Goal: Navigation & Orientation: Find specific page/section

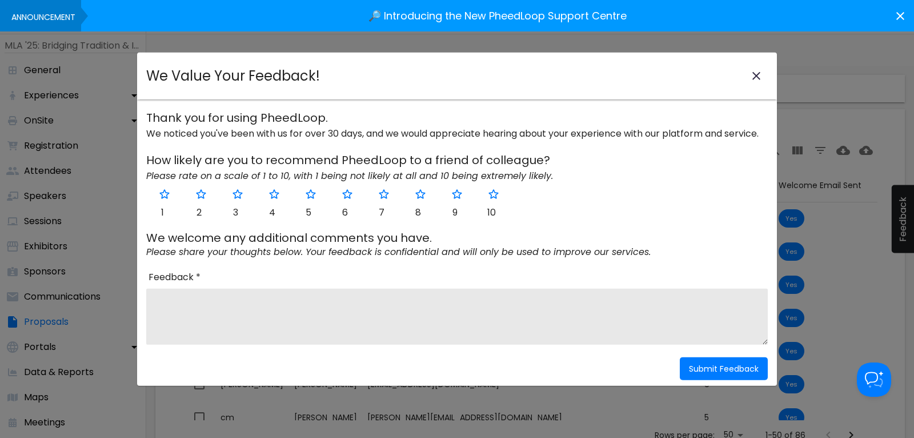
click at [756, 77] on icon "close-modal" at bounding box center [757, 76] width 14 height 14
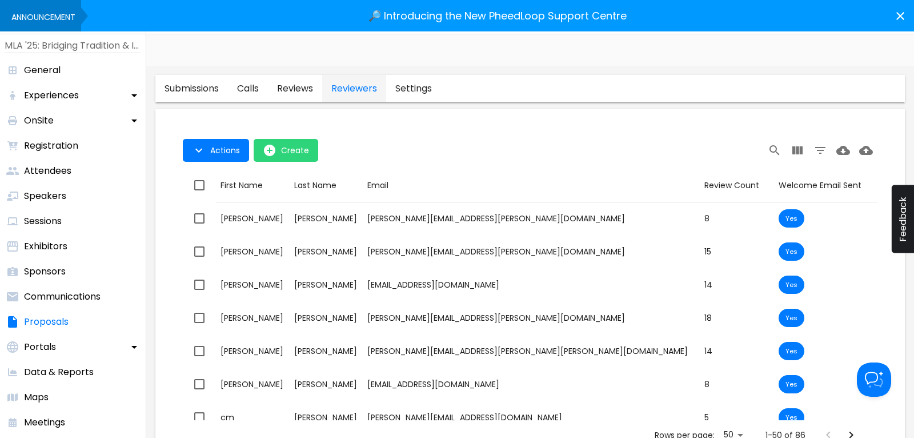
click at [61, 47] on p "MLA '25: Bridging Tradition & Innovation" at bounding box center [73, 46] width 137 height 14
click at [69, 45] on p "MLA '25: Bridging Tradition & Innovation" at bounding box center [73, 46] width 137 height 14
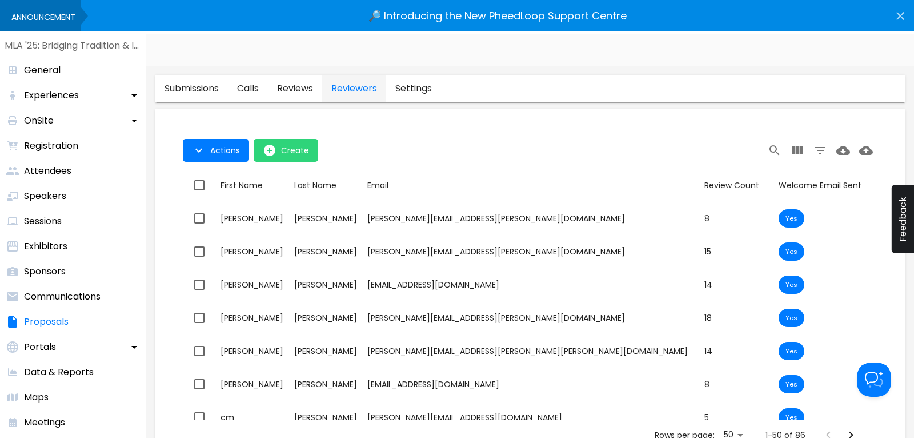
click at [900, 16] on icon at bounding box center [901, 16] width 8 height 8
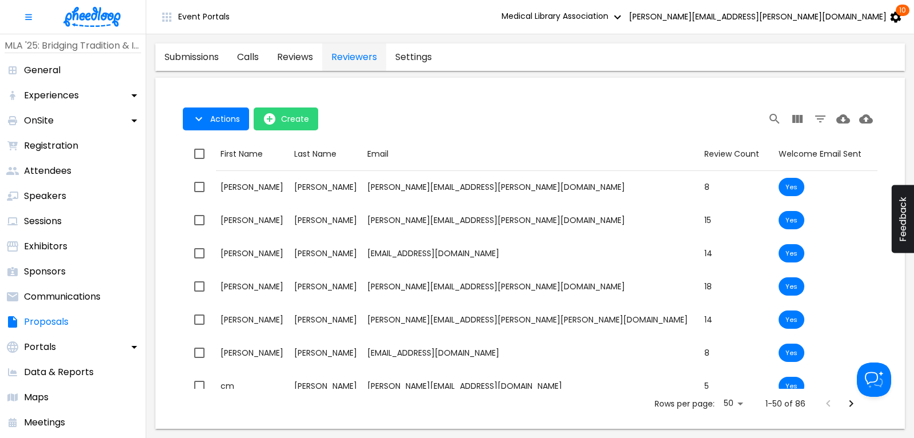
click at [94, 18] on img at bounding box center [91, 17] width 57 height 20
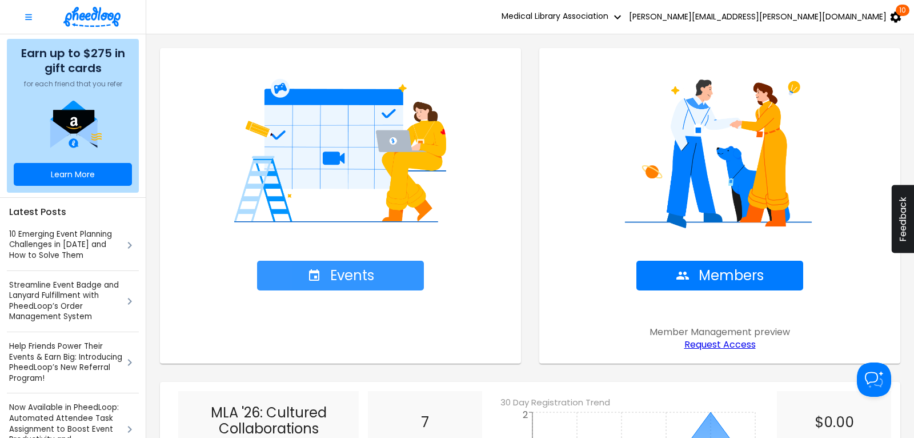
click at [373, 265] on button "Events" at bounding box center [340, 276] width 167 height 30
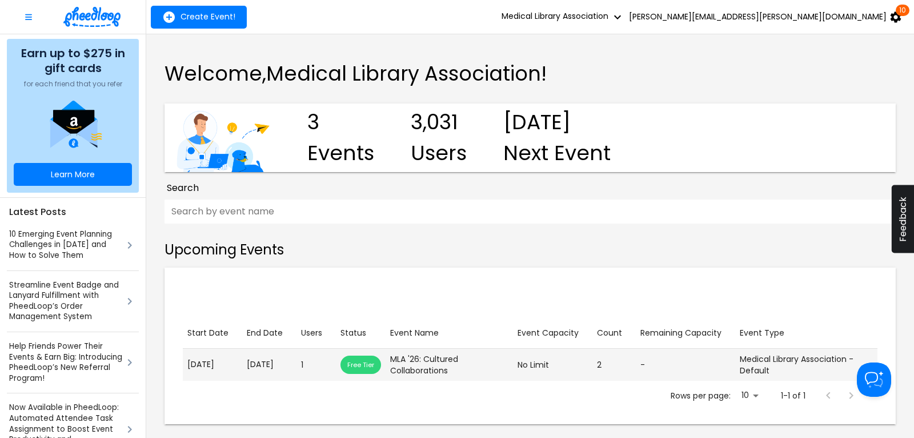
click at [267, 368] on p "[DATE]" at bounding box center [269, 364] width 45 height 12
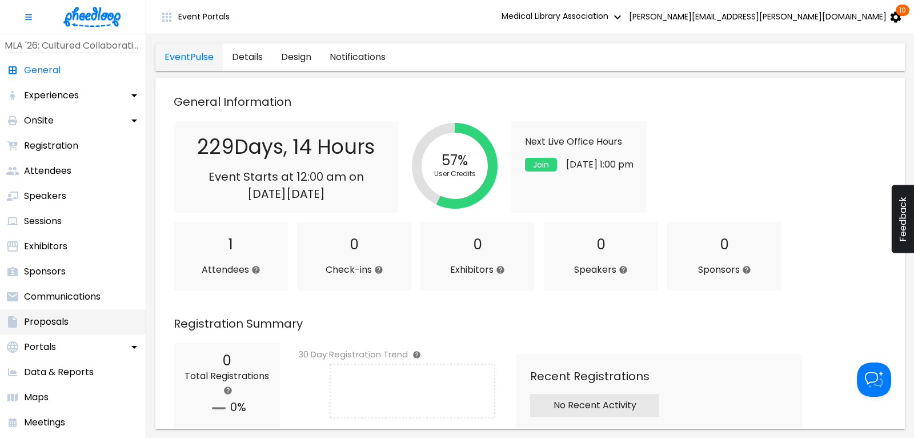
click at [63, 320] on p "Proposals" at bounding box center [46, 322] width 45 height 14
